Goal: Task Accomplishment & Management: Use online tool/utility

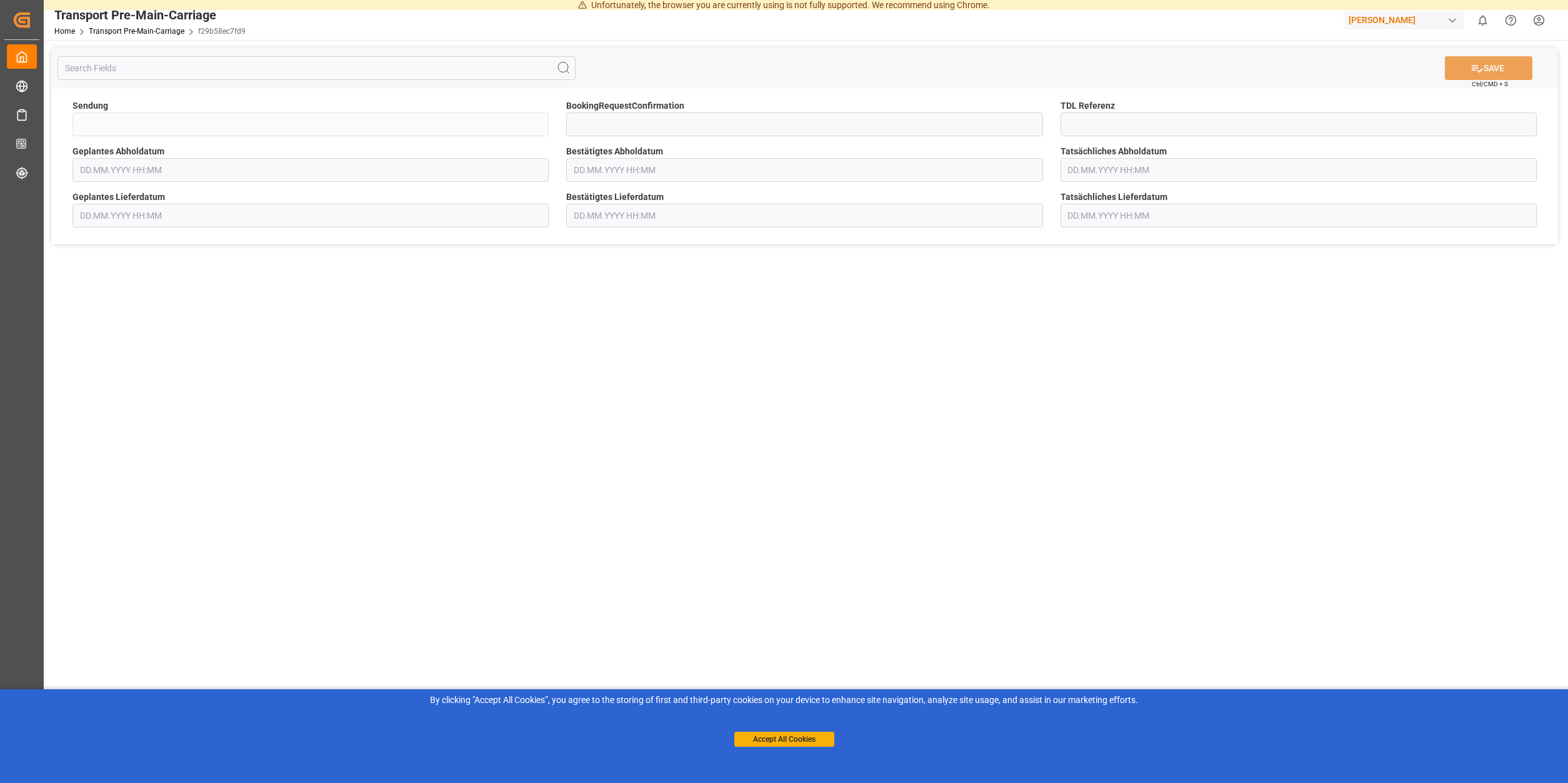
type input "QKA25-011364"
type input "[DATE] 00:00"
click at [680, 122] on input at bounding box center [804, 124] width 476 height 24
click at [591, 169] on input "text" at bounding box center [804, 170] width 476 height 24
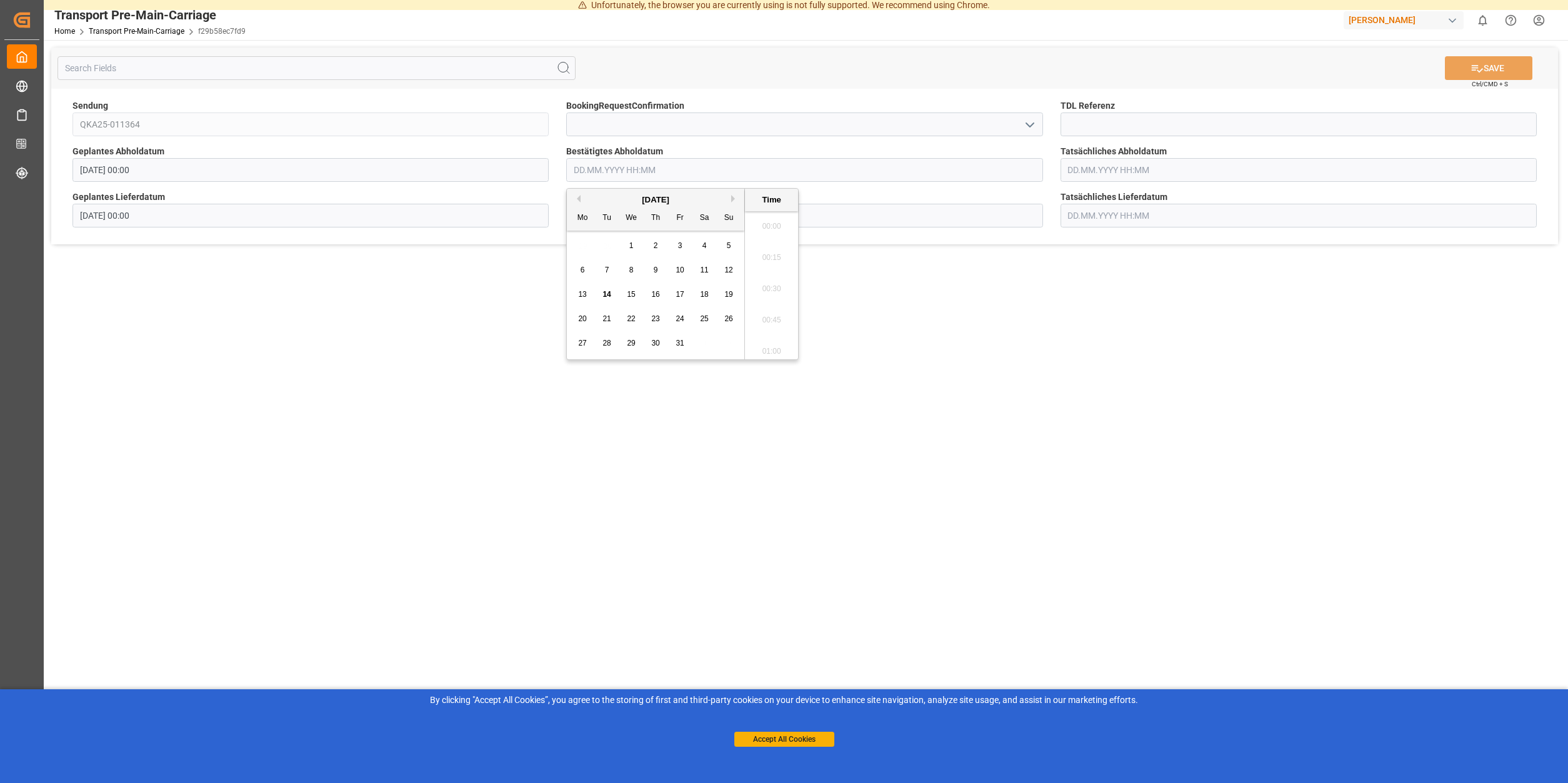
scroll to position [1347, 0]
click at [628, 297] on span "15" at bounding box center [631, 294] width 8 height 9
type input "[DATE] 00:00"
click at [558, 209] on div "Bestätigtes Lieferdatum" at bounding box center [804, 209] width 494 height 46
click at [578, 213] on input "text" at bounding box center [804, 216] width 476 height 24
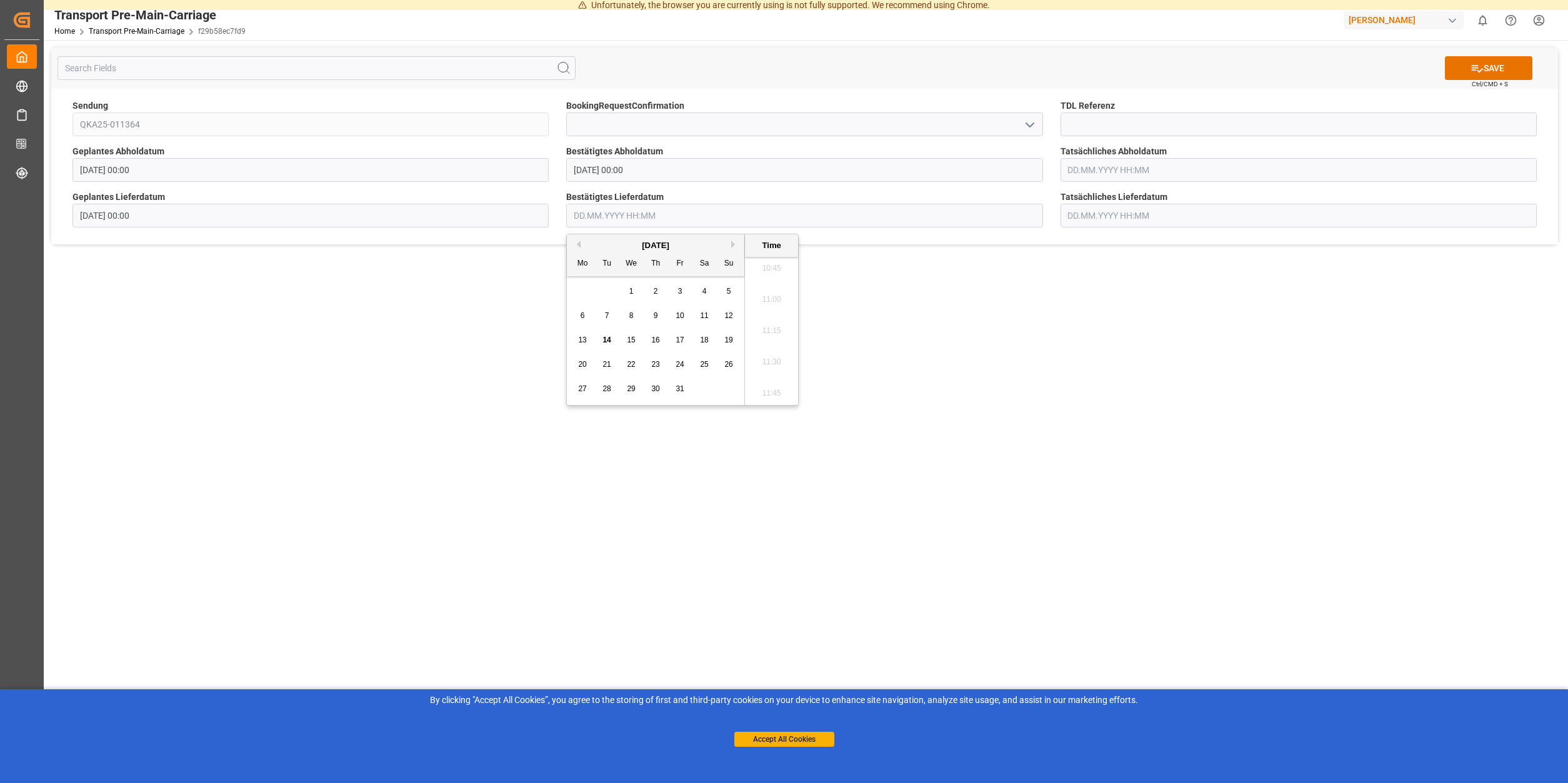
click at [585, 362] on span "20" at bounding box center [582, 364] width 8 height 9
type input "[DATE] 00:00"
click at [644, 210] on input "[DATE] 00:00" at bounding box center [804, 216] width 476 height 24
drag, startPoint x: 985, startPoint y: 488, endPoint x: 1383, endPoint y: 198, distance: 492.4
click at [986, 487] on main "SAVE Ctrl/CMD + S Sendung QKA25-011364 BookingRequestConfirmation TDL Referenz …" at bounding box center [804, 408] width 1522 height 736
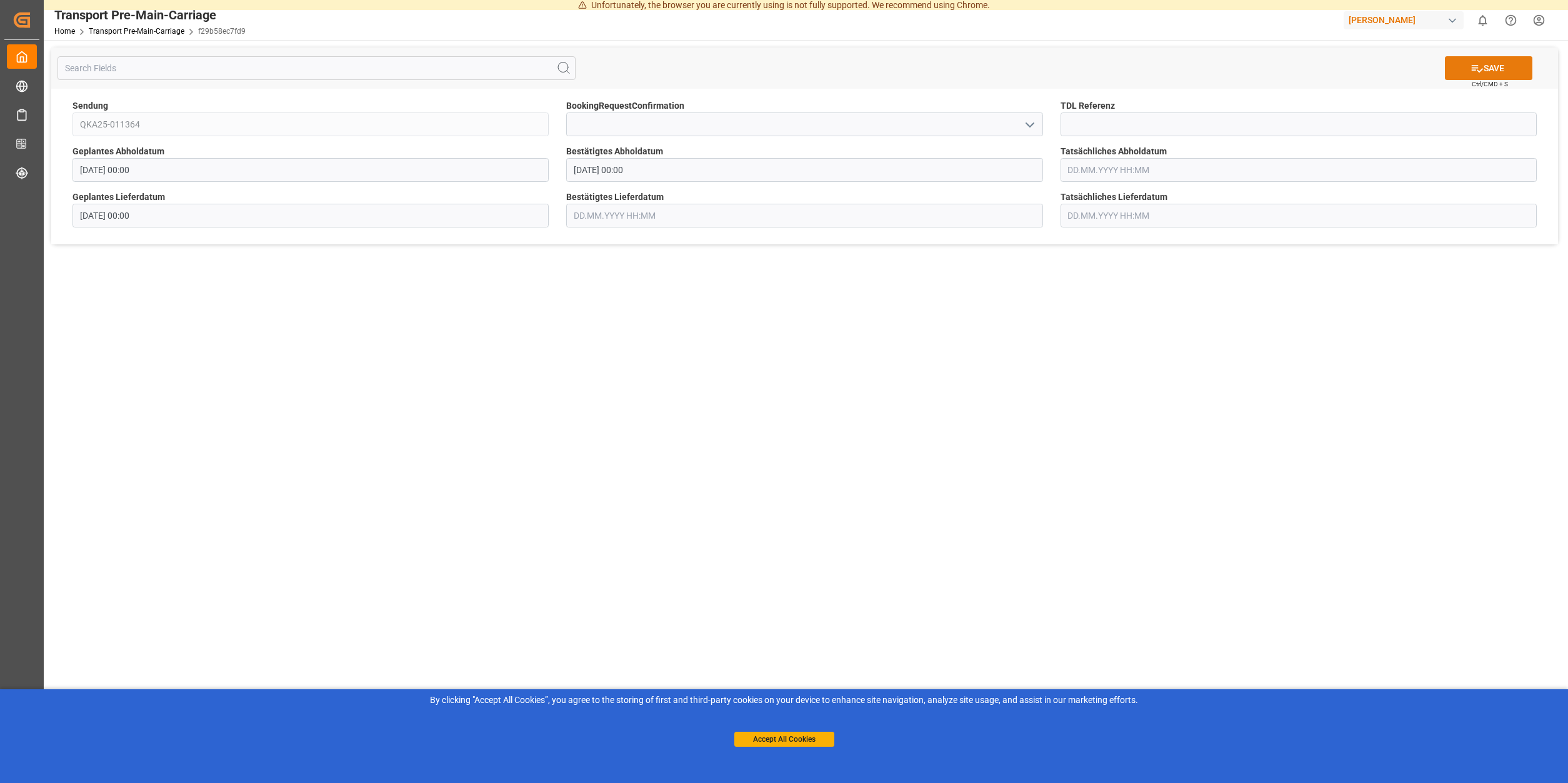
click at [1494, 64] on button "SAVE" at bounding box center [1490, 68] width 88 height 24
click at [785, 738] on button "Accept All Cookies" at bounding box center [784, 739] width 100 height 15
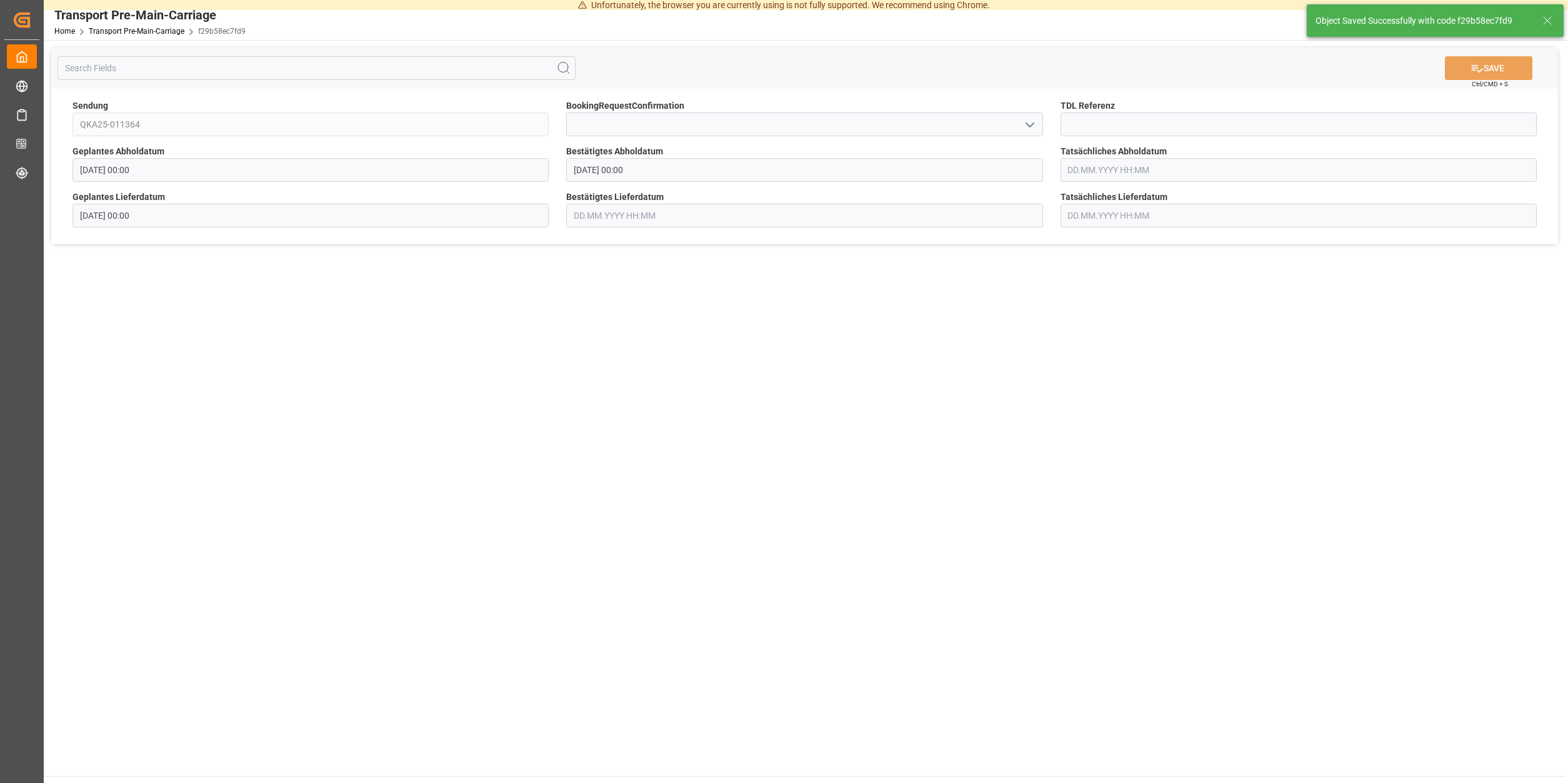
click at [364, 74] on input "text" at bounding box center [316, 68] width 518 height 24
click at [659, 388] on main "SAVE Ctrl/CMD + S Sendung QKA25-011364 BookingRequestConfirmation TDL Referenz …" at bounding box center [804, 408] width 1522 height 736
